Goal: Transaction & Acquisition: Purchase product/service

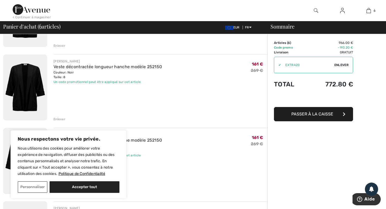
scroll to position [97, 0]
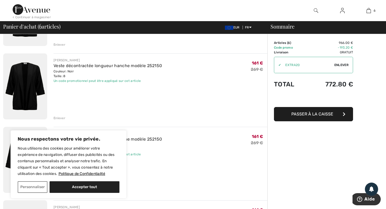
click at [56, 117] on div "Enlever" at bounding box center [60, 117] width 12 height 5
click at [57, 118] on div "Enlever" at bounding box center [60, 117] width 12 height 5
click at [57, 119] on div "Enlever" at bounding box center [60, 117] width 12 height 5
click at [58, 118] on div "Enlever" at bounding box center [60, 117] width 12 height 5
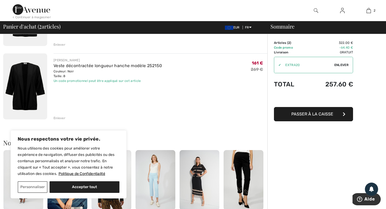
click at [58, 118] on div "Enlever" at bounding box center [60, 117] width 12 height 5
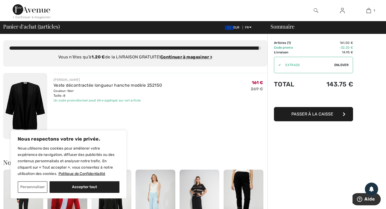
scroll to position [0, 0]
click at [178, 56] on ins "Continuer à magasiner >" at bounding box center [186, 57] width 52 height 5
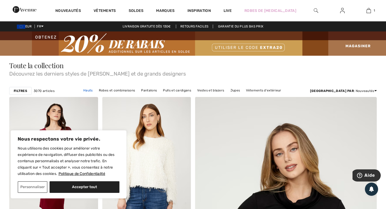
click at [95, 91] on link "Hauts" at bounding box center [88, 90] width 15 height 7
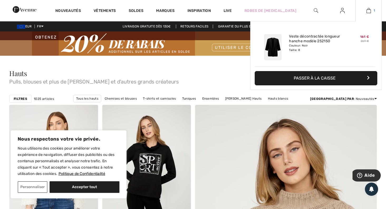
click at [370, 11] on img at bounding box center [368, 10] width 4 height 6
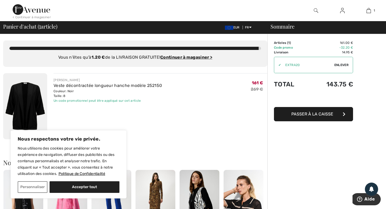
click at [326, 115] on span "Passer à la caisse" at bounding box center [312, 113] width 42 height 5
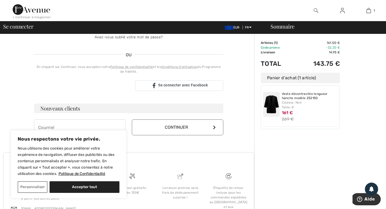
scroll to position [109, 0]
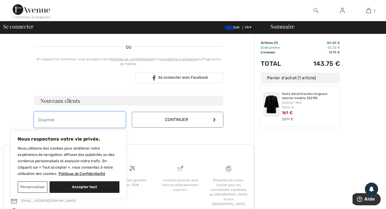
click at [46, 120] on input "email" at bounding box center [79, 120] width 91 height 16
type input "francine.barthet@sfr.fr"
click at [178, 119] on button "Continuer" at bounding box center [177, 120] width 91 height 16
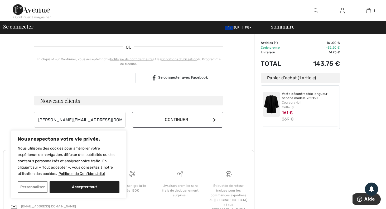
click at [182, 122] on button "Continuer" at bounding box center [177, 120] width 91 height 16
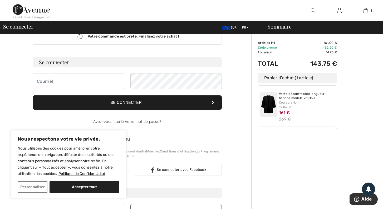
scroll to position [15, 0]
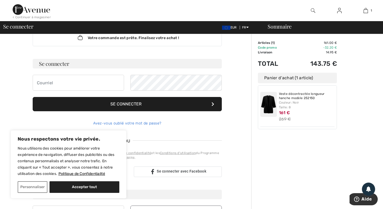
click at [123, 123] on link "Avez-vous oublié votre mot de passe?" at bounding box center [127, 123] width 68 height 4
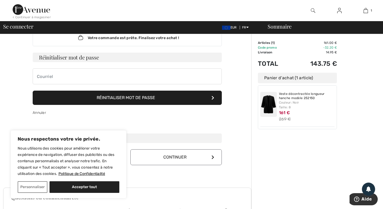
click at [133, 97] on button "Réinitialiser mot de passe" at bounding box center [127, 97] width 189 height 14
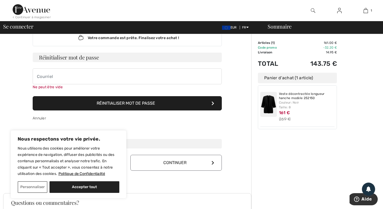
scroll to position [41, 0]
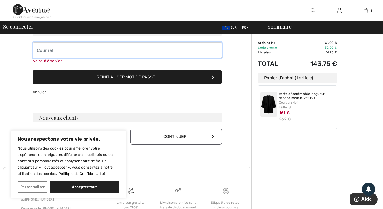
drag, startPoint x: 70, startPoint y: 48, endPoint x: 67, endPoint y: 50, distance: 3.4
click at [69, 49] on input "email" at bounding box center [127, 50] width 189 height 16
type input "francine.barthet@sfr.fr"
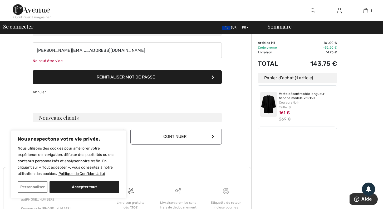
click at [119, 75] on button "Réinitialiser mot de passe" at bounding box center [127, 77] width 189 height 14
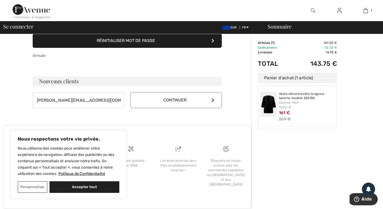
scroll to position [73, 0]
click at [173, 99] on button "Continuer" at bounding box center [176, 99] width 91 height 16
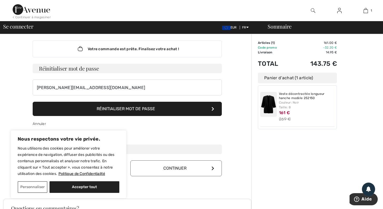
scroll to position [0, 0]
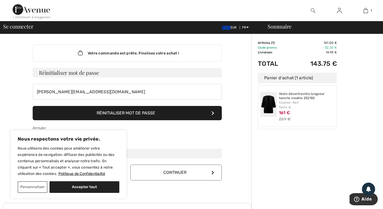
click at [108, 112] on button "Réinitialiser mot de passe" at bounding box center [127, 113] width 189 height 14
click at [178, 172] on button "Continuer" at bounding box center [176, 172] width 91 height 16
click at [41, 71] on h3 "Réinitialiser mot de passe" at bounding box center [127, 72] width 189 height 9
click at [42, 70] on h3 "Réinitialiser mot de passe" at bounding box center [127, 72] width 189 height 9
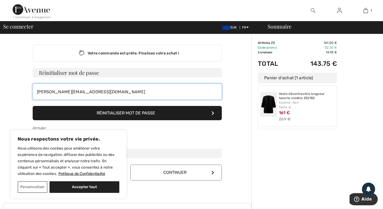
click at [94, 91] on input "[PERSON_NAME][EMAIL_ADDRESS][DOMAIN_NAME]" at bounding box center [127, 92] width 189 height 16
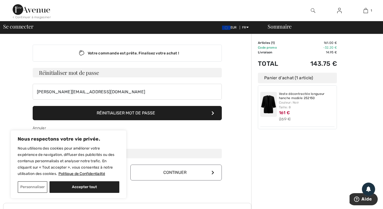
click at [94, 72] on h3 "Réinitialiser mot de passe" at bounding box center [127, 72] width 189 height 9
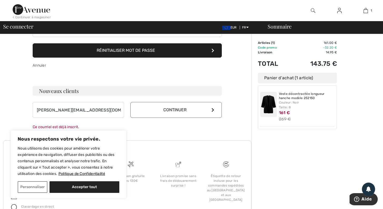
scroll to position [65, 0]
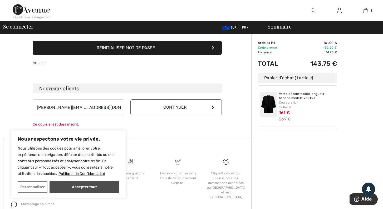
click at [94, 186] on button "Accepter tout" at bounding box center [85, 187] width 70 height 12
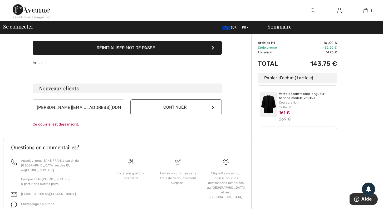
checkbox input "true"
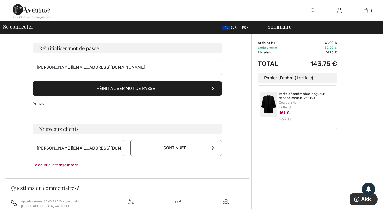
scroll to position [24, 0]
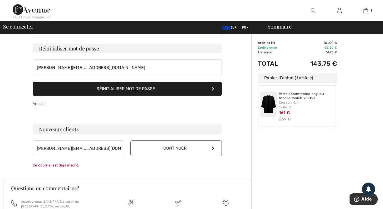
click at [185, 146] on button "Continuer" at bounding box center [176, 148] width 91 height 16
click at [109, 45] on h3 "Réinitialiser mot de passe" at bounding box center [127, 48] width 189 height 9
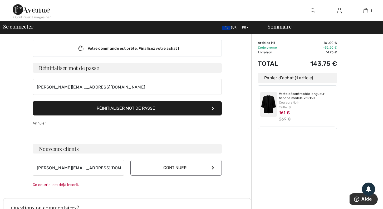
scroll to position [0, 0]
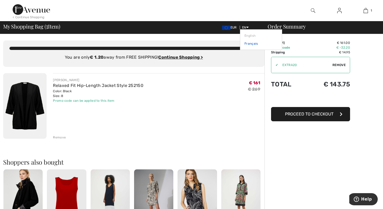
click at [250, 43] on link "Français" at bounding box center [261, 44] width 33 height 8
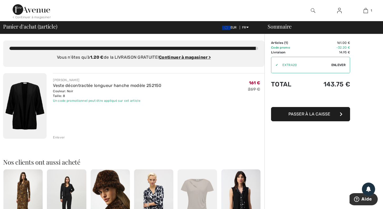
click at [310, 112] on span "Passer à la caisse" at bounding box center [310, 113] width 42 height 5
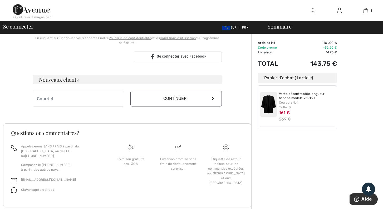
scroll to position [131, 0]
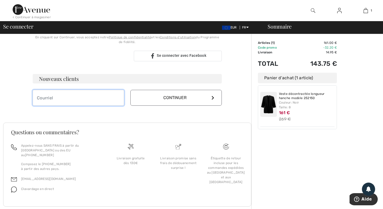
click at [58, 100] on input "email" at bounding box center [78, 98] width 91 height 16
type input "[PERSON_NAME][EMAIL_ADDRESS][DOMAIN_NAME]"
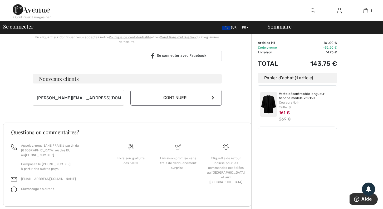
click at [140, 96] on button "Continuer" at bounding box center [176, 98] width 91 height 16
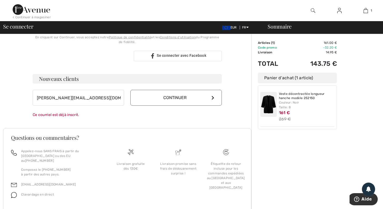
click at [170, 97] on button "Continuer" at bounding box center [176, 98] width 91 height 16
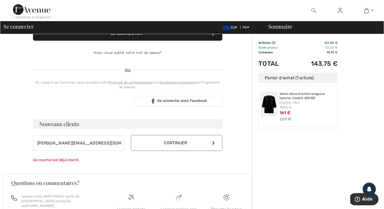
scroll to position [85, 0]
click at [175, 143] on button "Continuer" at bounding box center [176, 143] width 91 height 16
click at [177, 143] on button "Continuer" at bounding box center [176, 143] width 91 height 16
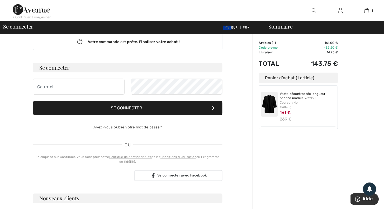
scroll to position [13, 0]
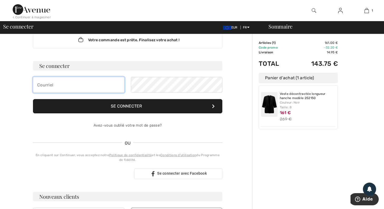
click at [55, 84] on input "email" at bounding box center [78, 85] width 91 height 16
type input "[PERSON_NAME][EMAIL_ADDRESS][DOMAIN_NAME]"
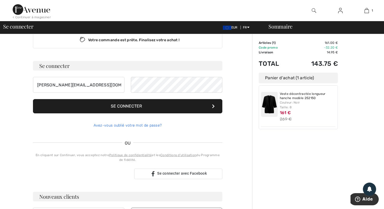
click at [132, 126] on link "Avez-vous oublié votre mot de passe?" at bounding box center [128, 125] width 68 height 4
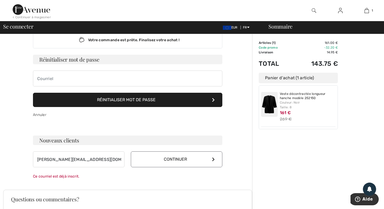
click at [170, 160] on button "Continuer" at bounding box center [176, 159] width 91 height 16
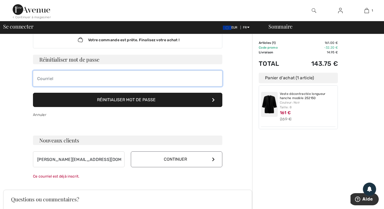
click at [78, 74] on input "email" at bounding box center [127, 78] width 189 height 16
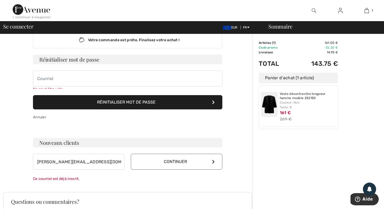
click at [91, 59] on h3 "Réinitialiser mot de passe" at bounding box center [127, 59] width 189 height 9
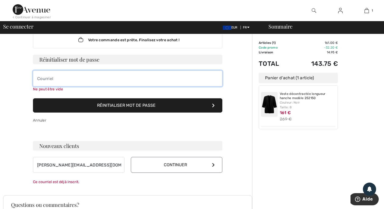
click at [48, 78] on input "email" at bounding box center [127, 78] width 189 height 16
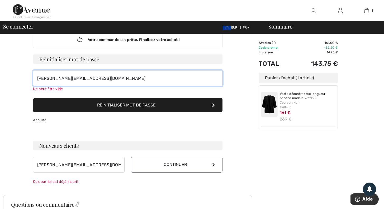
scroll to position [0, 0]
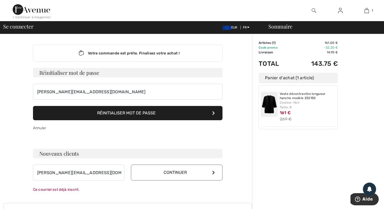
click at [121, 115] on button "Réinitialiser mot de passe" at bounding box center [127, 113] width 189 height 14
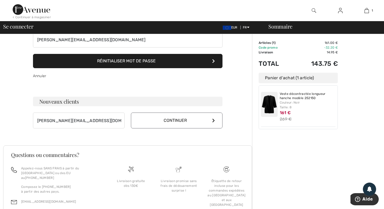
scroll to position [60, 0]
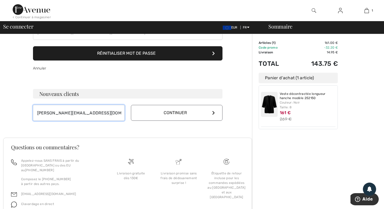
click at [88, 110] on input "[PERSON_NAME][EMAIL_ADDRESS][DOMAIN_NAME]" at bounding box center [78, 113] width 91 height 16
click at [170, 113] on button "Continuer" at bounding box center [176, 113] width 91 height 16
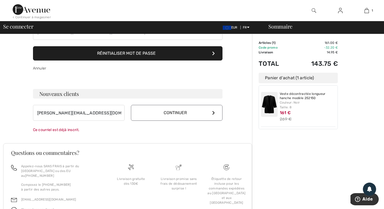
click at [124, 51] on button "Réinitialiser mot de passe" at bounding box center [127, 53] width 189 height 14
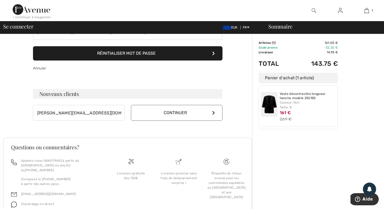
drag, startPoint x: 383, startPoint y: 70, endPoint x: 386, endPoint y: 86, distance: 16.3
click at [383, 85] on html "Nous respectons votre vie privée. Nous utilisons des cookies pour améliorer vot…" at bounding box center [192, 44] width 384 height 209
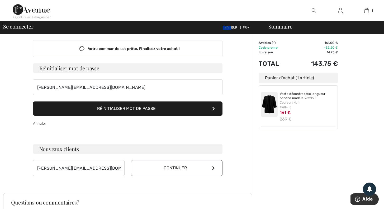
scroll to position [0, 0]
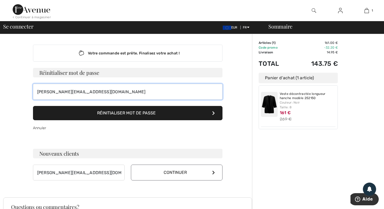
click at [99, 93] on input "[PERSON_NAME][EMAIL_ADDRESS][DOMAIN_NAME]" at bounding box center [127, 92] width 189 height 16
type input "f"
type input "F"
type input "[PERSON_NAME][EMAIL_ADDRESS][DOMAIN_NAME]"
click at [33, 106] on button "Réinitialiser mot de passe" at bounding box center [127, 113] width 189 height 14
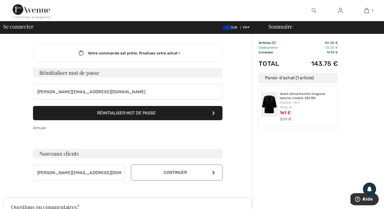
click at [236, 147] on div "Votre commande est prête. Finalisez votre achat ! Se connecter [PERSON_NAME][EM…" at bounding box center [127, 164] width 249 height 260
click at [53, 134] on div "Annuler" at bounding box center [127, 128] width 189 height 16
drag, startPoint x: 50, startPoint y: 137, endPoint x: 59, endPoint y: 147, distance: 14.0
click at [59, 147] on div "Votre commande est prête. Finalisez votre achat ! Se connecter [PERSON_NAME][EM…" at bounding box center [128, 112] width 198 height 157
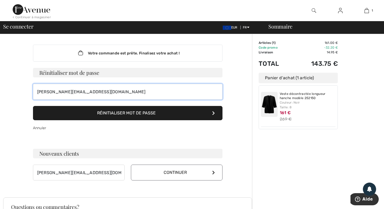
click at [95, 93] on input "[PERSON_NAME][EMAIL_ADDRESS][DOMAIN_NAME]" at bounding box center [127, 92] width 189 height 16
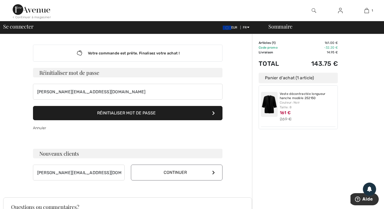
drag, startPoint x: 138, startPoint y: 173, endPoint x: 148, endPoint y: 173, distance: 10.0
click at [141, 173] on button "Continuer" at bounding box center [176, 172] width 91 height 16
click at [171, 174] on button "Continuer" at bounding box center [176, 172] width 91 height 16
